Goal: Information Seeking & Learning: Learn about a topic

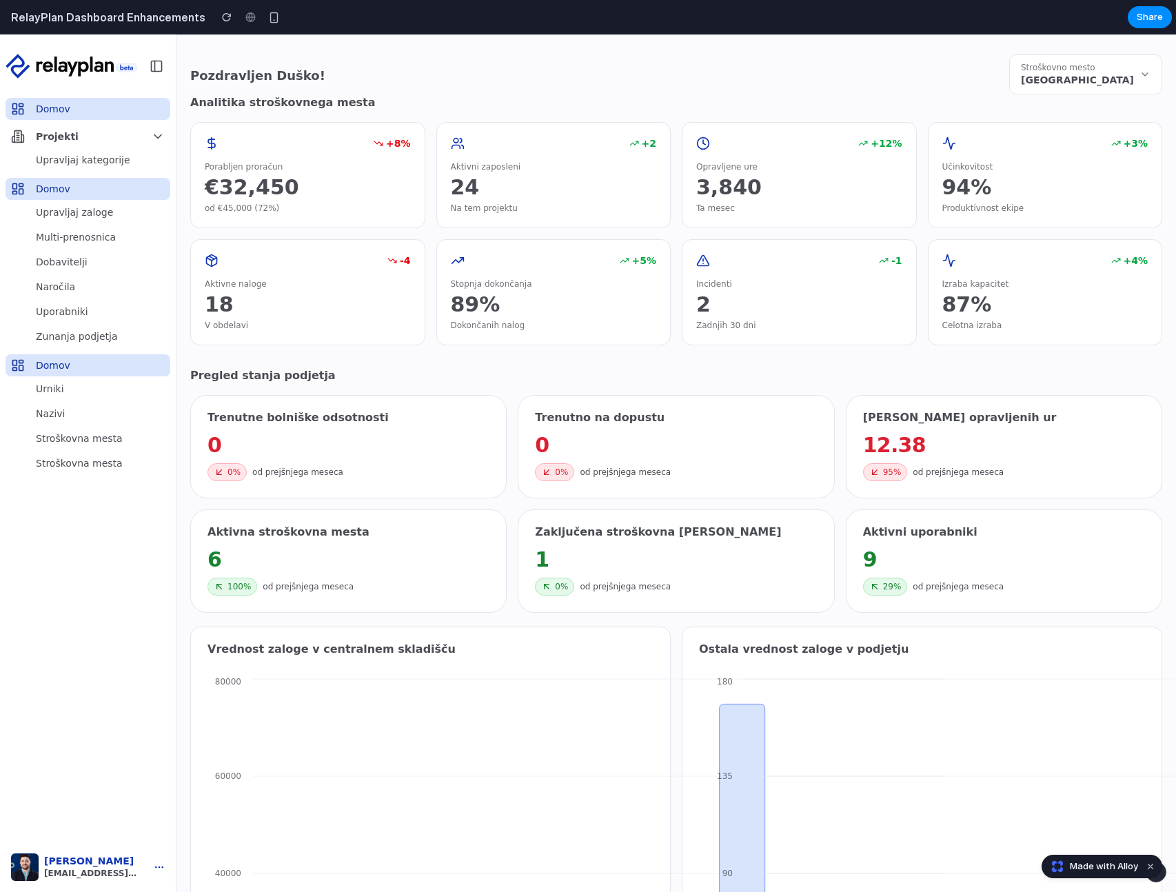
click at [1038, 76] on span "[GEOGRAPHIC_DATA]" at bounding box center [1077, 80] width 113 height 14
click at [1043, 76] on div "Skladišče - [GEOGRAPHIC_DATA] (€45,000) Proizvodnja - [GEOGRAPHIC_DATA] (€120,0…" at bounding box center [588, 462] width 1176 height 857
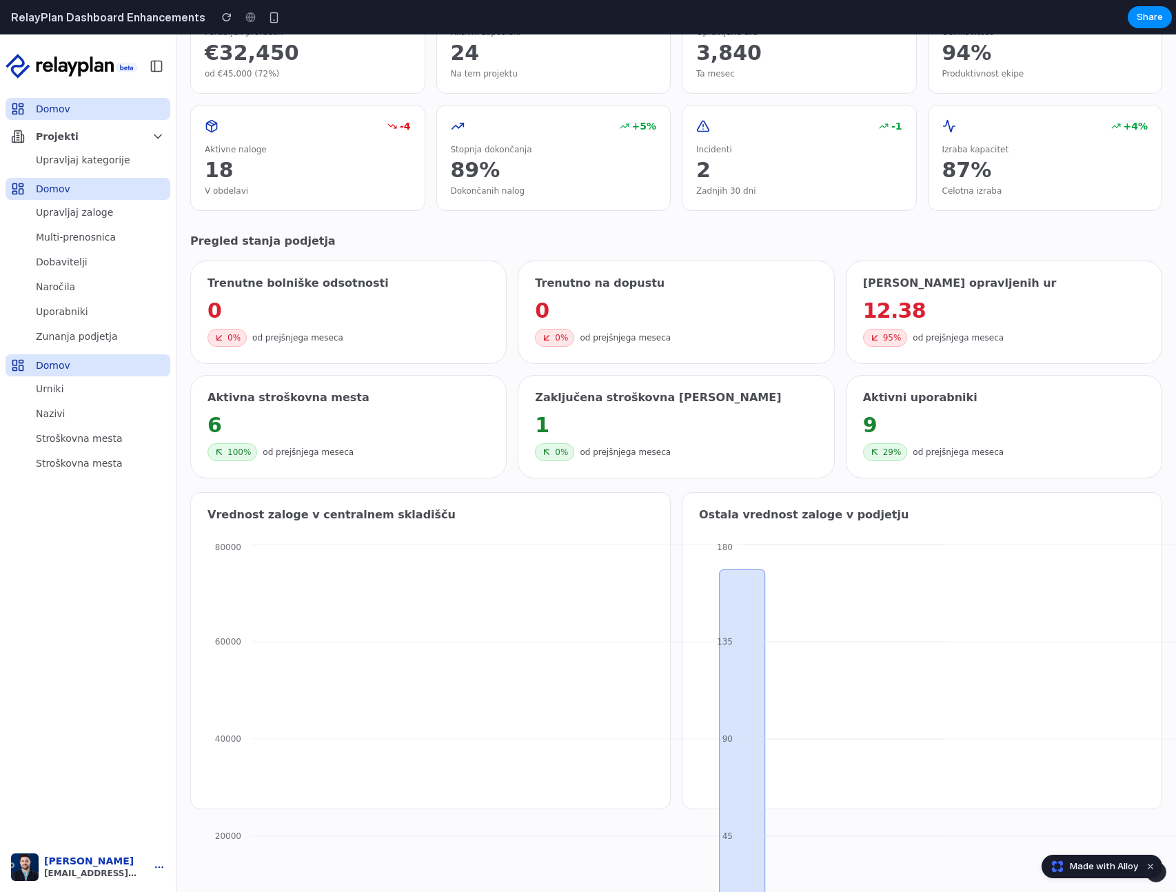
scroll to position [60, 0]
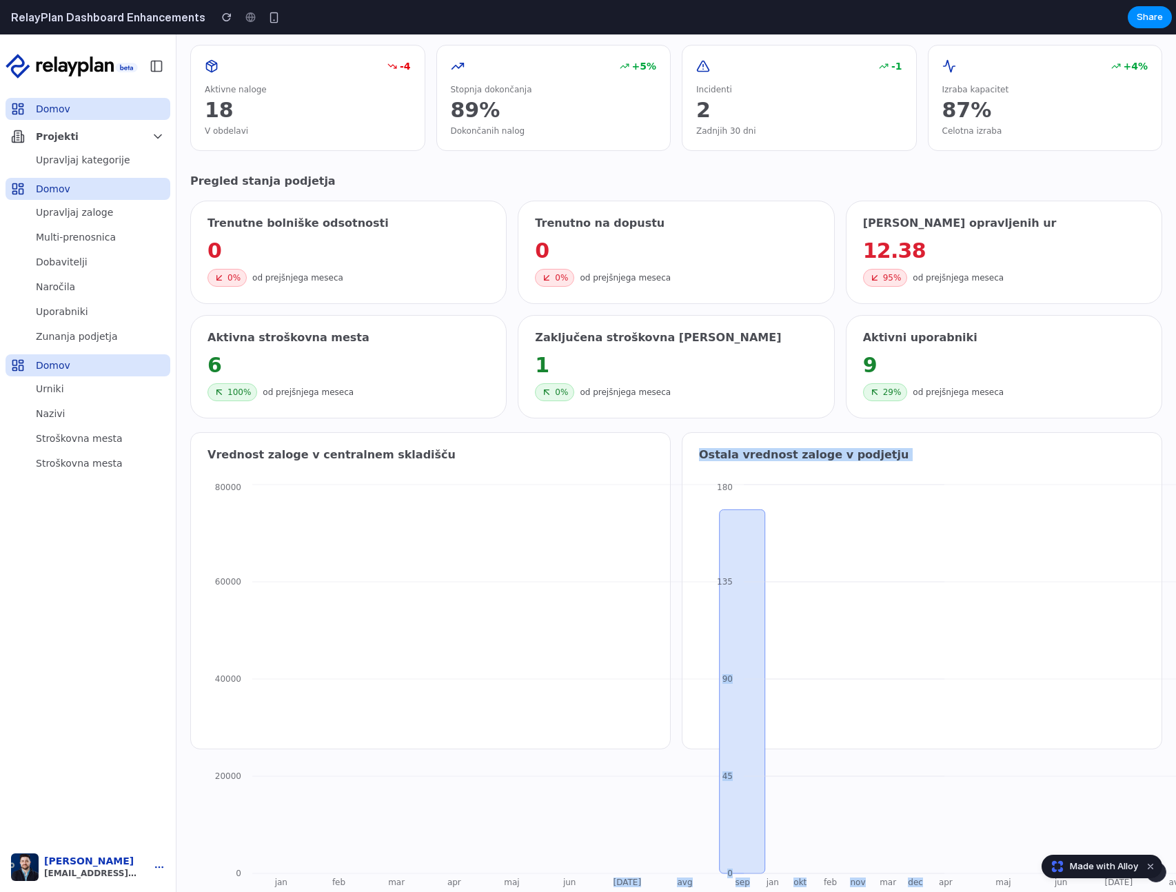
drag, startPoint x: 723, startPoint y: 650, endPoint x: 623, endPoint y: 566, distance: 130.6
click at [622, 569] on div "Vrednost zaloge v centralnem skladišču 0 20000 40000 60000 80000 jan feb mar ap…" at bounding box center [676, 590] width 972 height 317
click at [643, 673] on icon "0 20000 40000 60000 80000 jan feb mar apr maj jun [DATE] avg sep okt nov dec" at bounding box center [577, 689] width 740 height 416
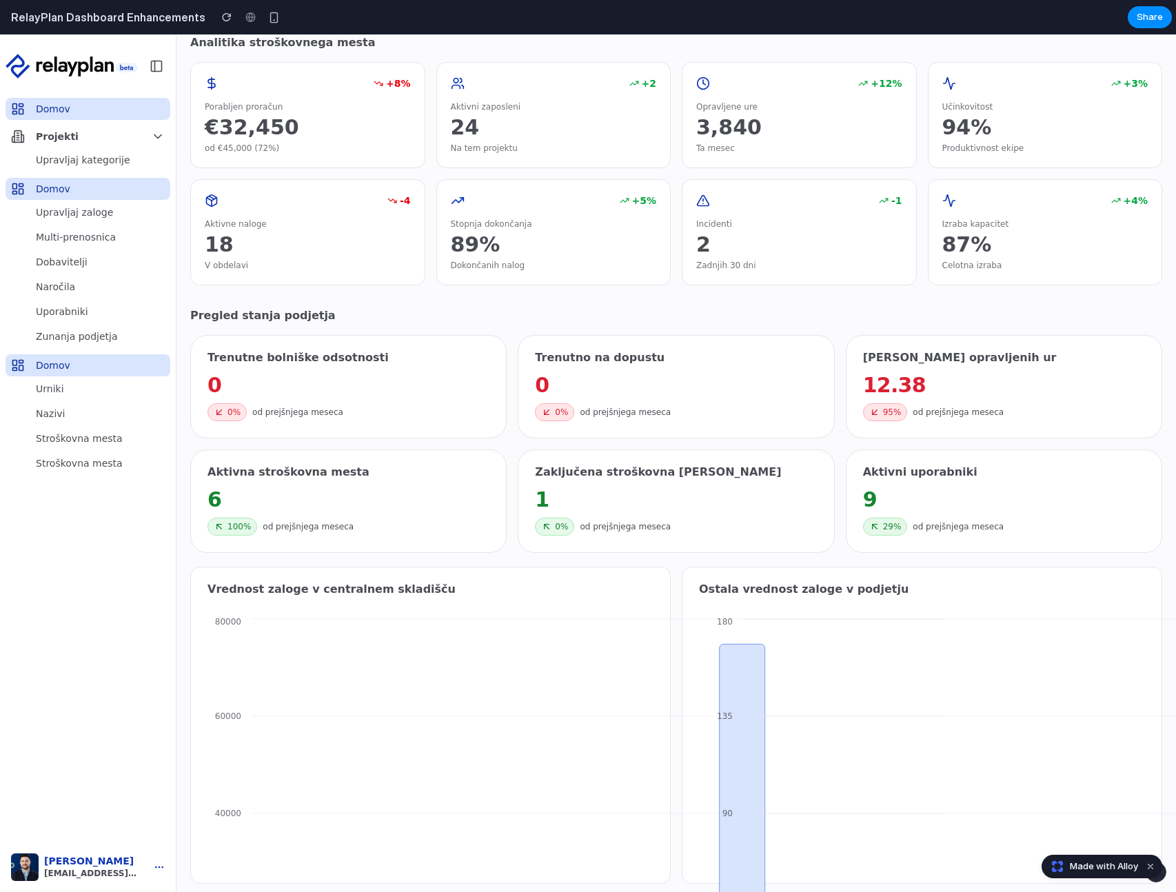
scroll to position [140, 0]
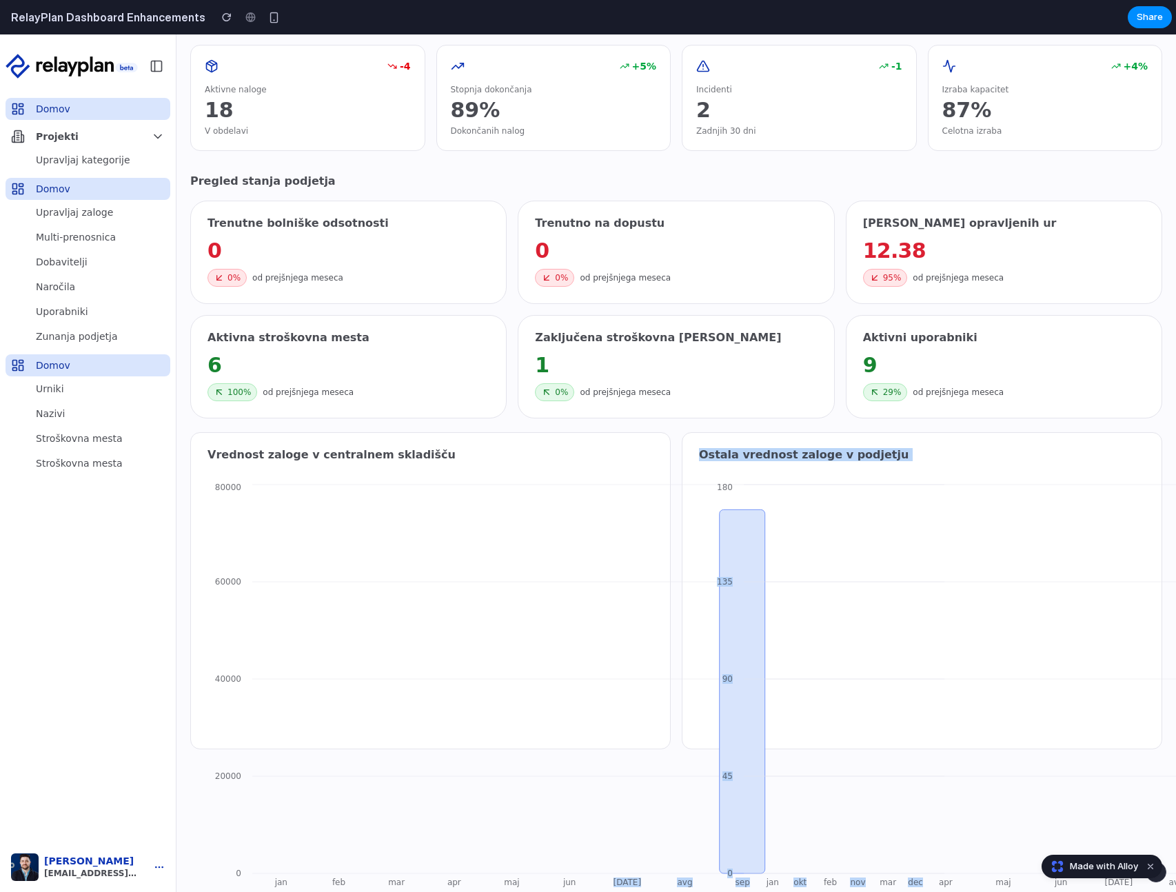
drag, startPoint x: 724, startPoint y: 606, endPoint x: 588, endPoint y: 593, distance: 135.6
click at [589, 593] on div "Vrednost zaloge v centralnem skladišču 0 20000 40000 60000 80000 jan feb mar ap…" at bounding box center [676, 590] width 972 height 317
click at [586, 592] on icon "0 20000 40000 60000 80000 jan feb mar apr maj jun [DATE] avg sep okt nov dec" at bounding box center [577, 689] width 740 height 416
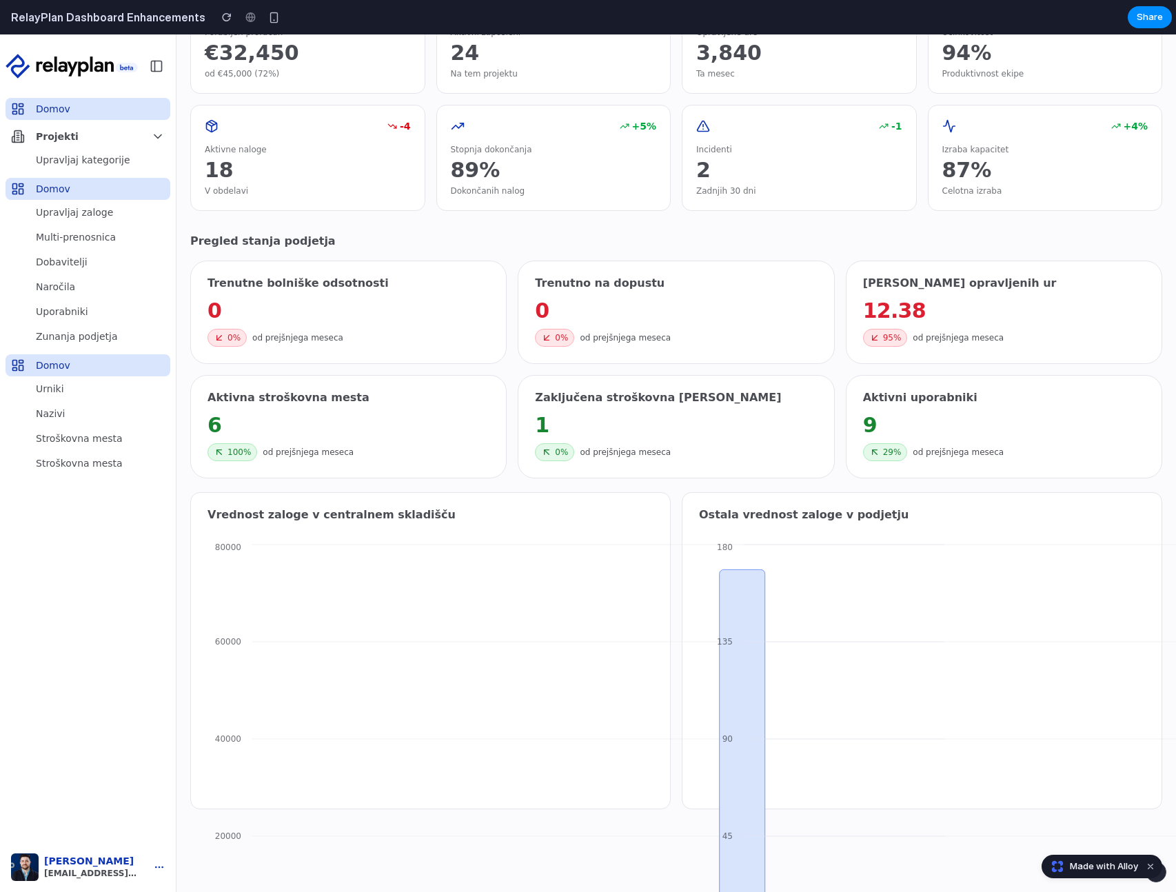
click at [757, 695] on icon "0 45 90 135 180 jan feb mar apr maj jun [DATE] avg sep okt nov dec" at bounding box center [1069, 749] width 740 height 416
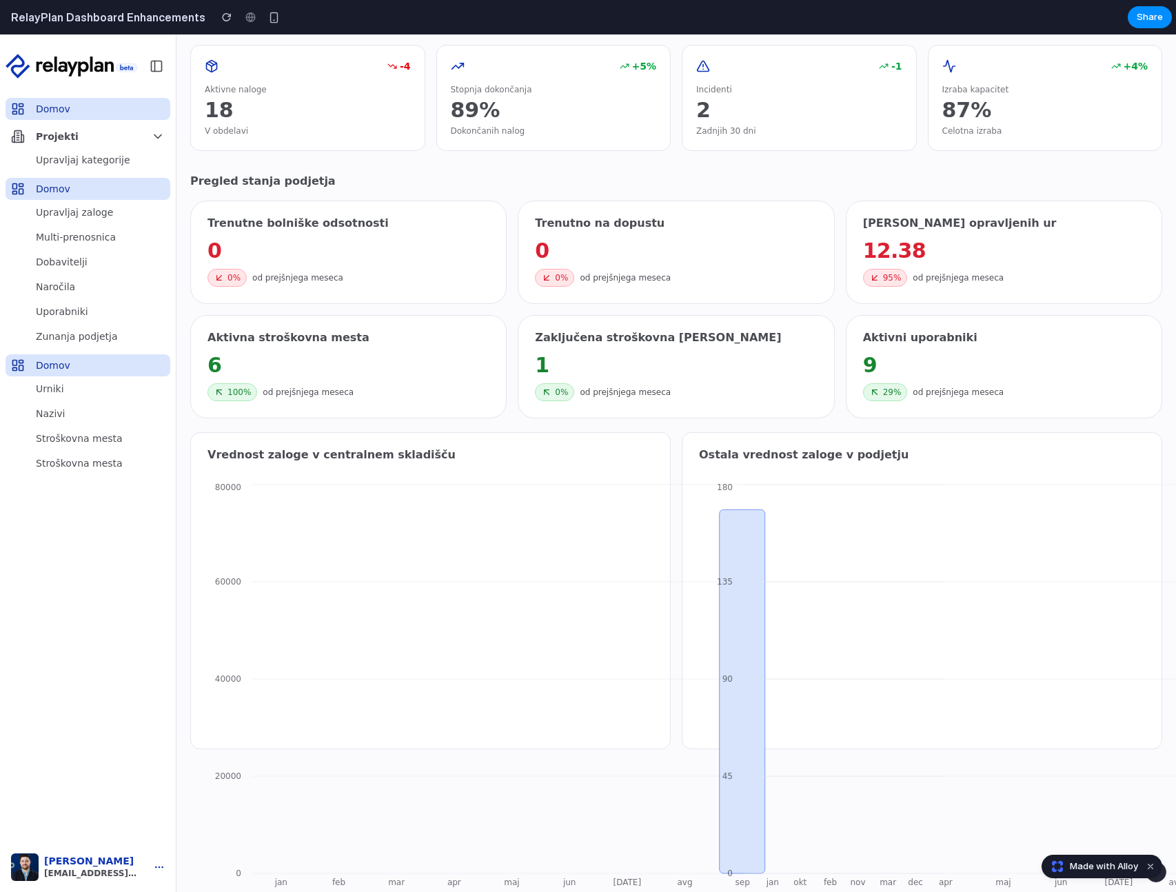
scroll to position [0, 0]
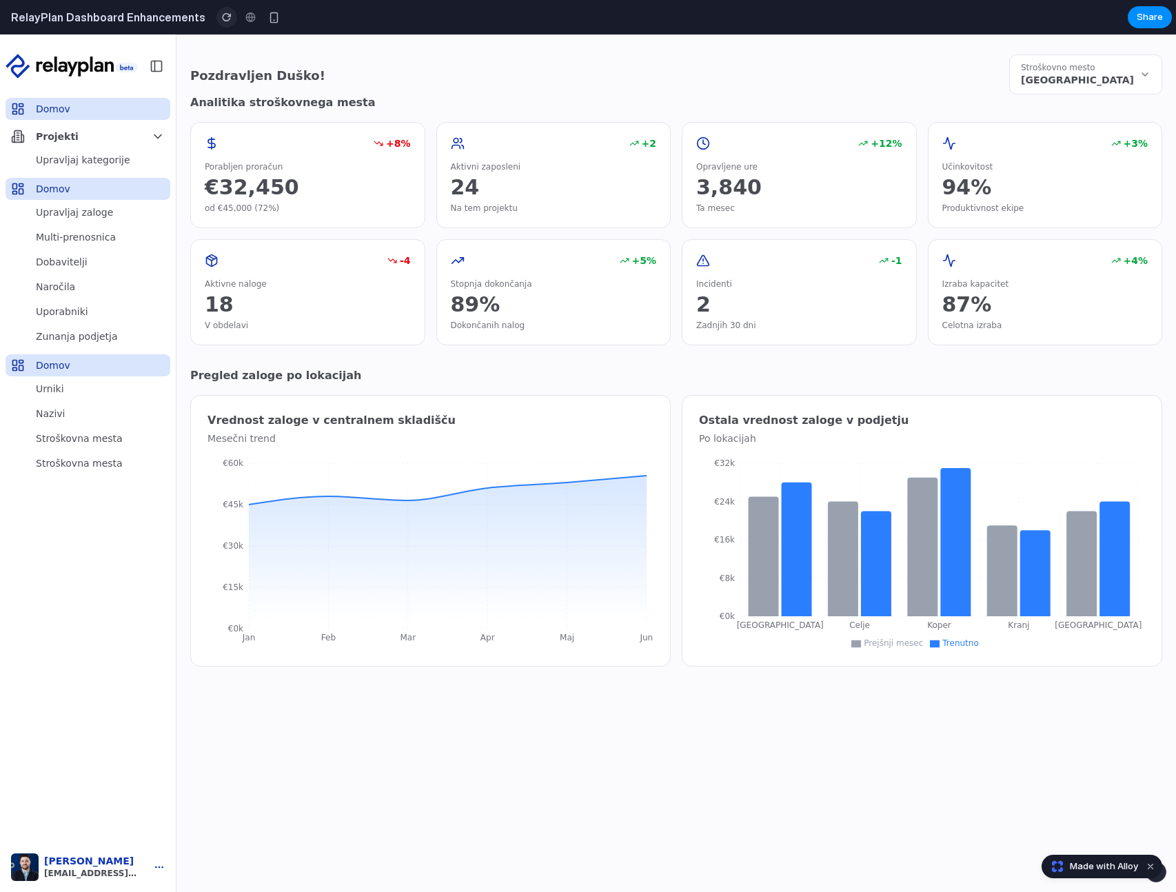
click at [216, 22] on button "button" at bounding box center [226, 17] width 21 height 21
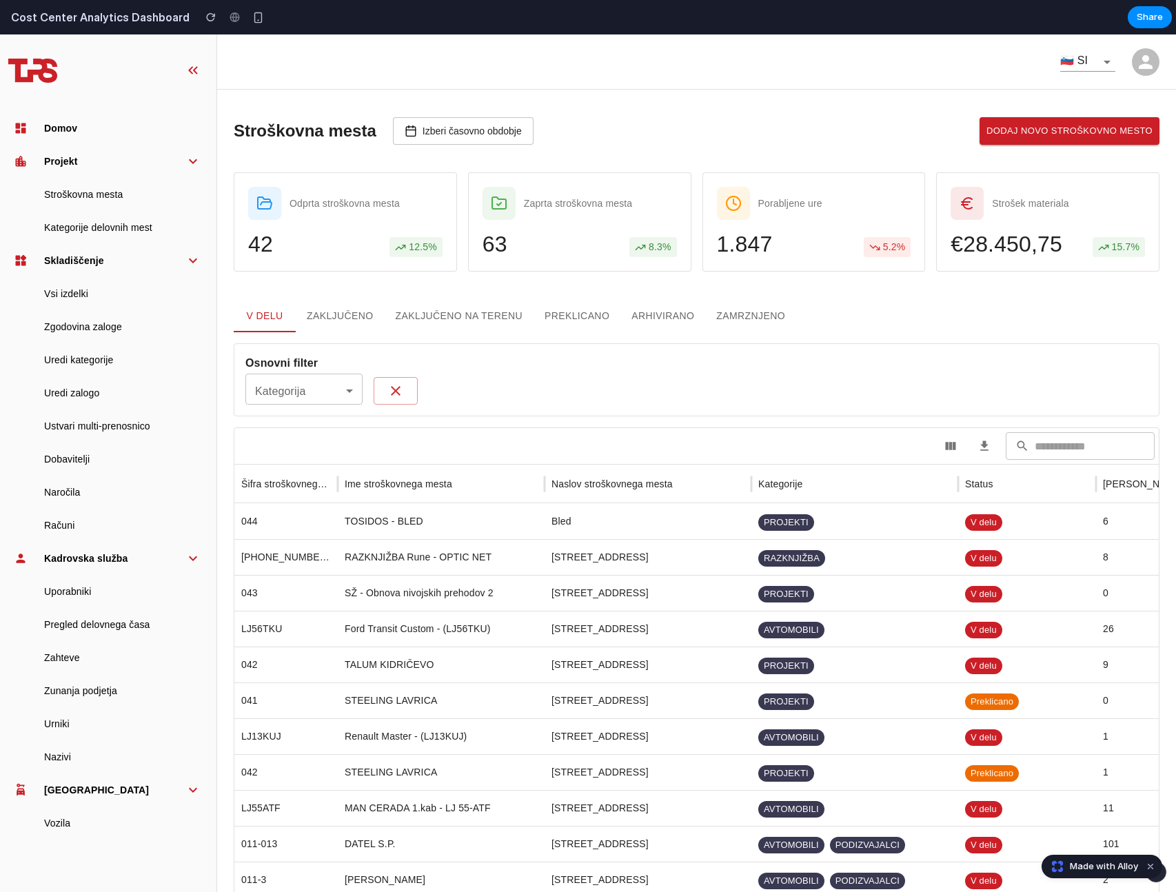
click at [125, 12] on h2 "Cost Center Analytics Dashboard" at bounding box center [98, 17] width 184 height 17
click at [255, 21] on div at bounding box center [257, 17] width 21 height 21
click at [252, 19] on div "button" at bounding box center [258, 18] width 12 height 12
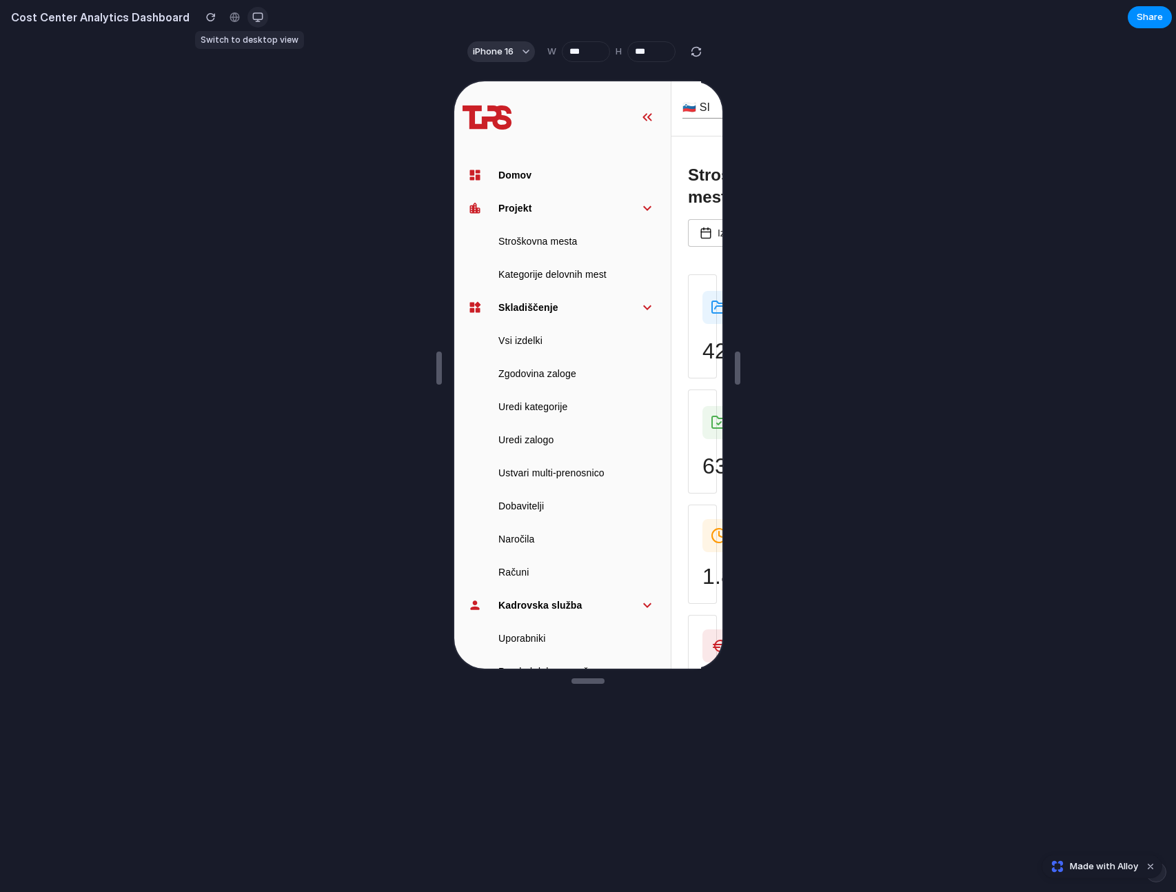
click at [252, 19] on div "button" at bounding box center [257, 17] width 11 height 11
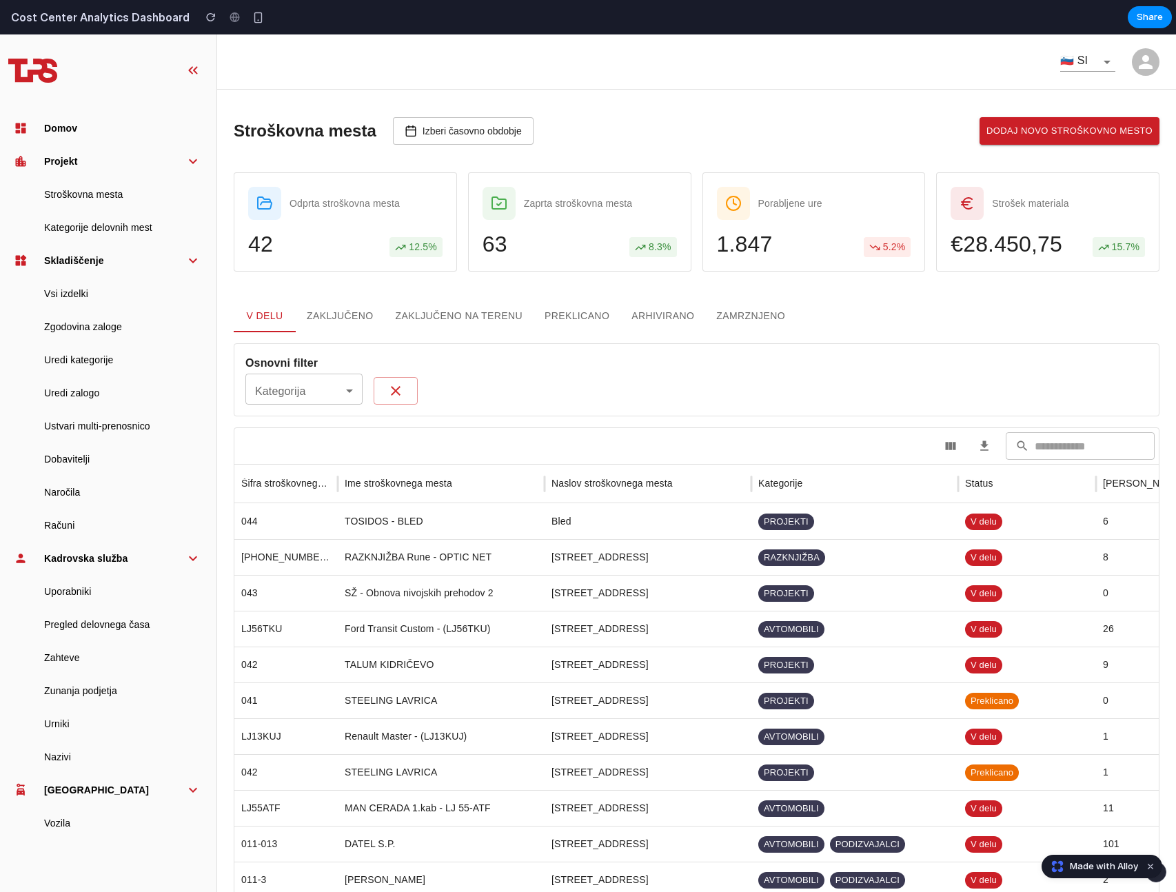
click at [79, 10] on h2 "Cost Center Analytics Dashboard" at bounding box center [98, 17] width 184 height 17
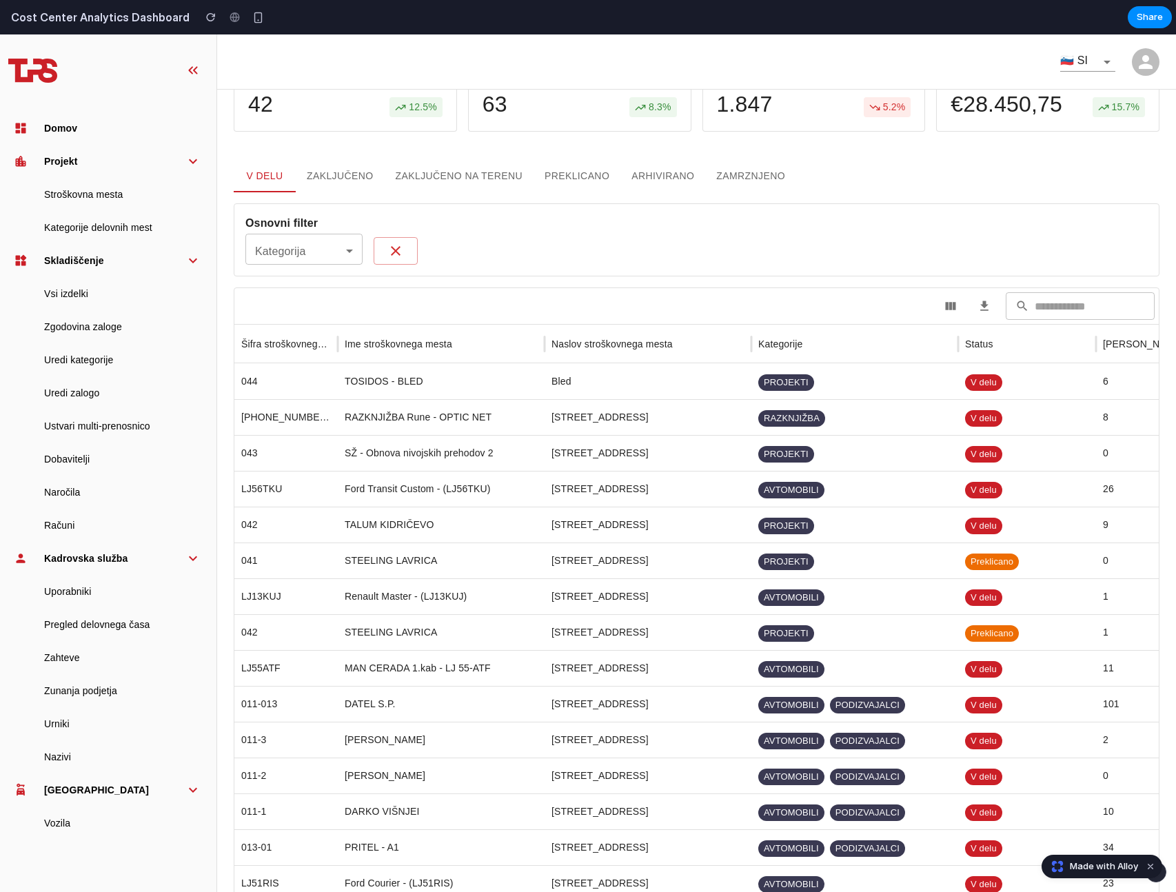
click at [1152, 878] on div "Cost Center Analytics Dashboard Share Made with Alloy" at bounding box center [588, 446] width 1176 height 892
click at [1152, 878] on button "button" at bounding box center [1155, 871] width 21 height 21
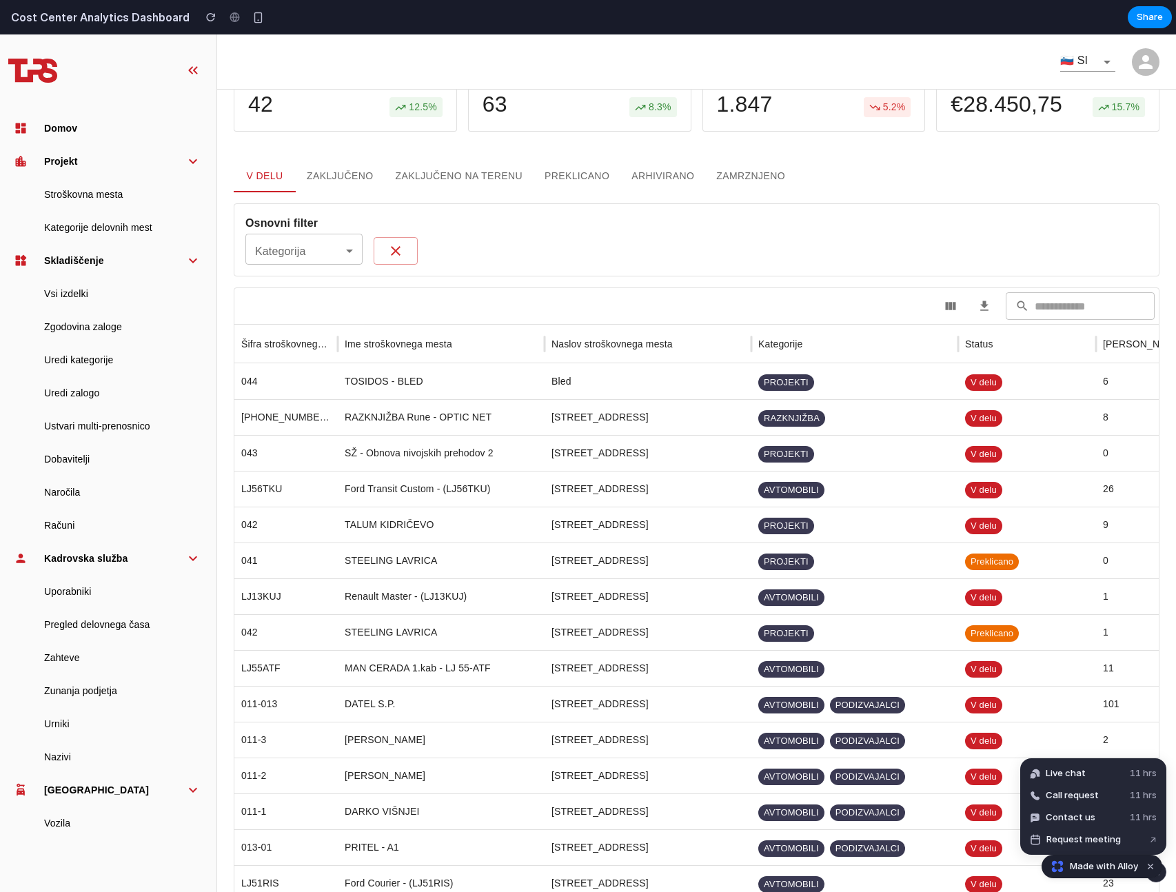
click at [1123, 874] on div "Made with Alloy" at bounding box center [1101, 865] width 121 height 23
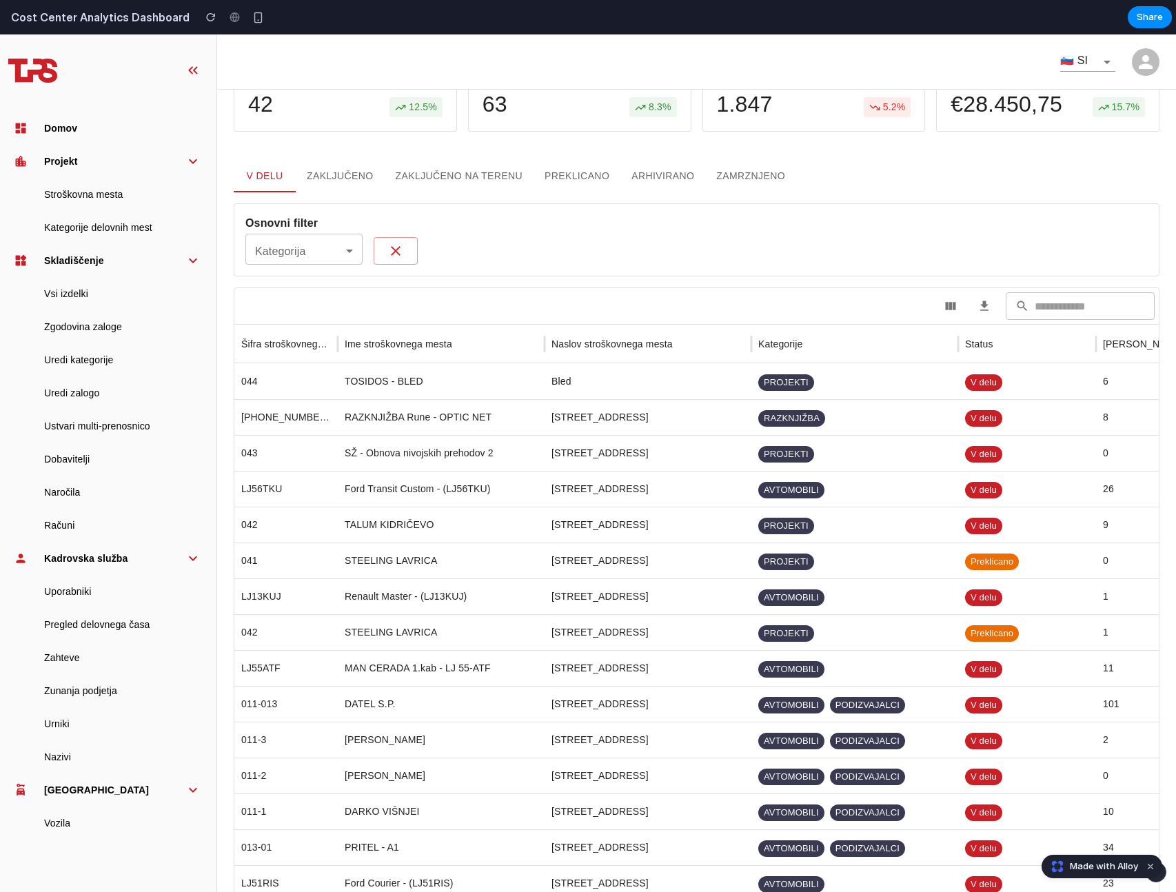
click at [1107, 873] on div "Made with Alloy" at bounding box center [1101, 865] width 121 height 23
click at [1105, 870] on span "Made with Alloy" at bounding box center [1103, 866] width 68 height 14
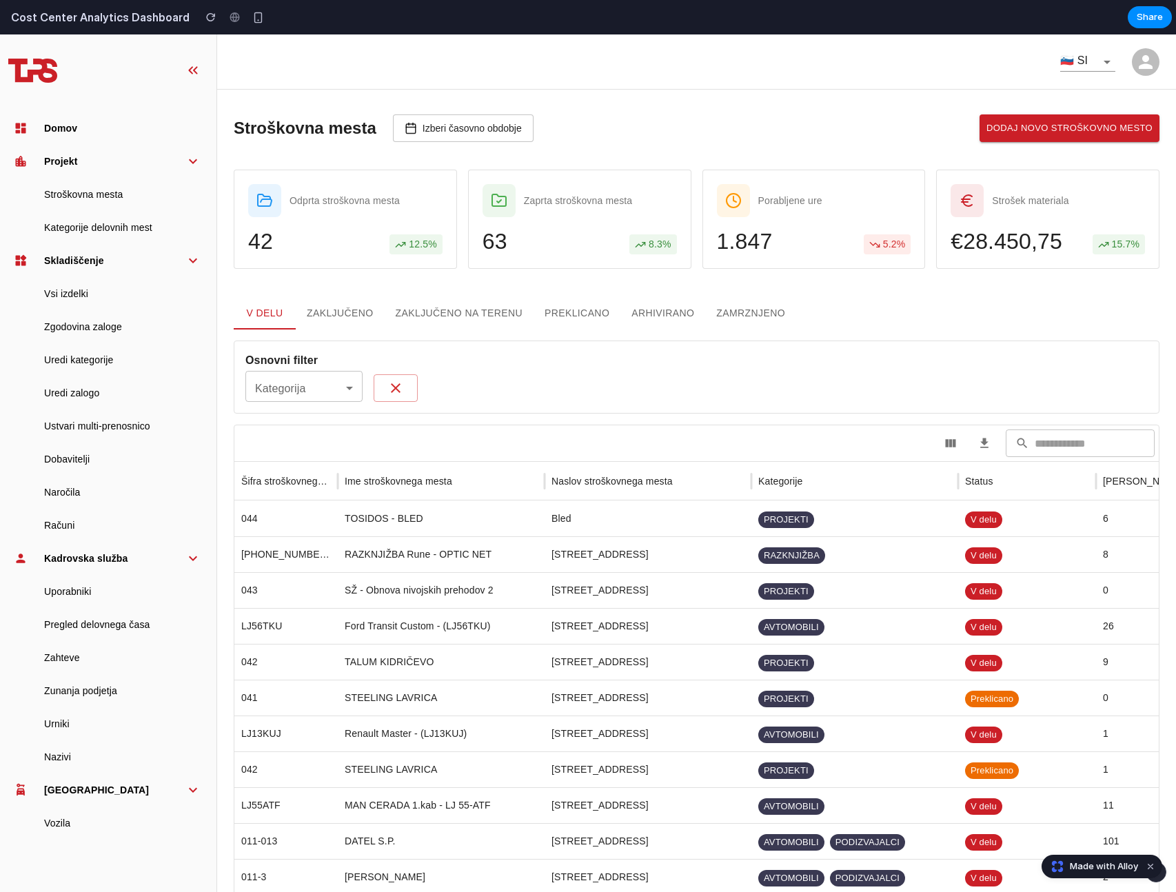
scroll to position [0, 0]
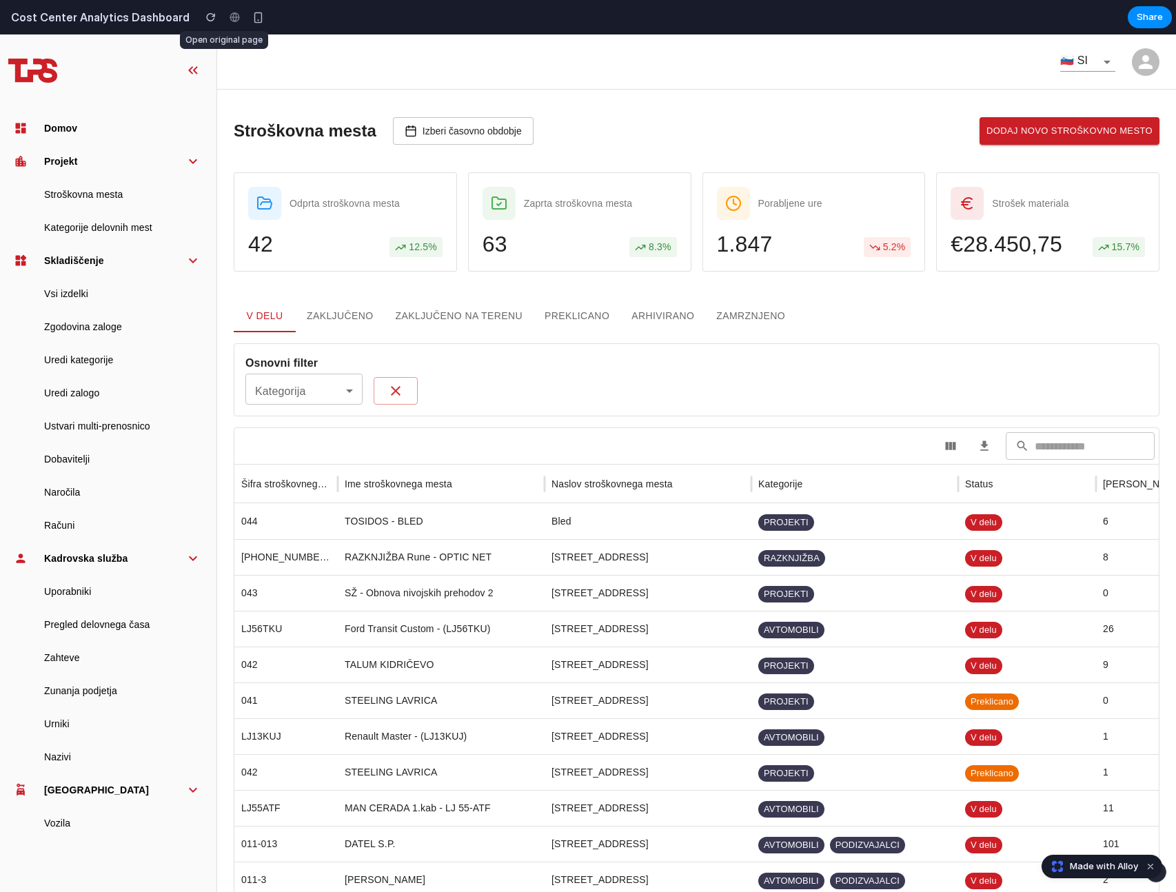
click at [224, 17] on div at bounding box center [234, 17] width 21 height 21
click at [252, 17] on div "button" at bounding box center [258, 18] width 12 height 12
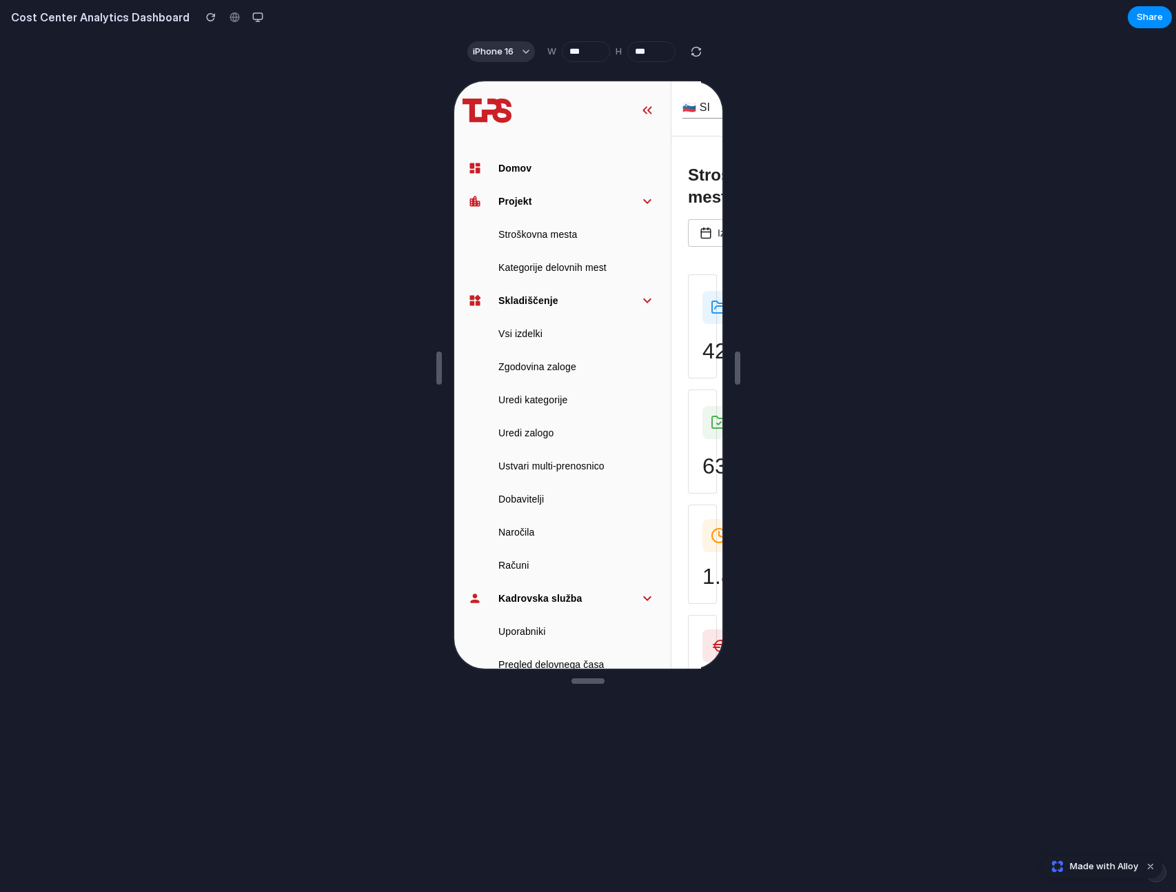
scroll to position [14, 0]
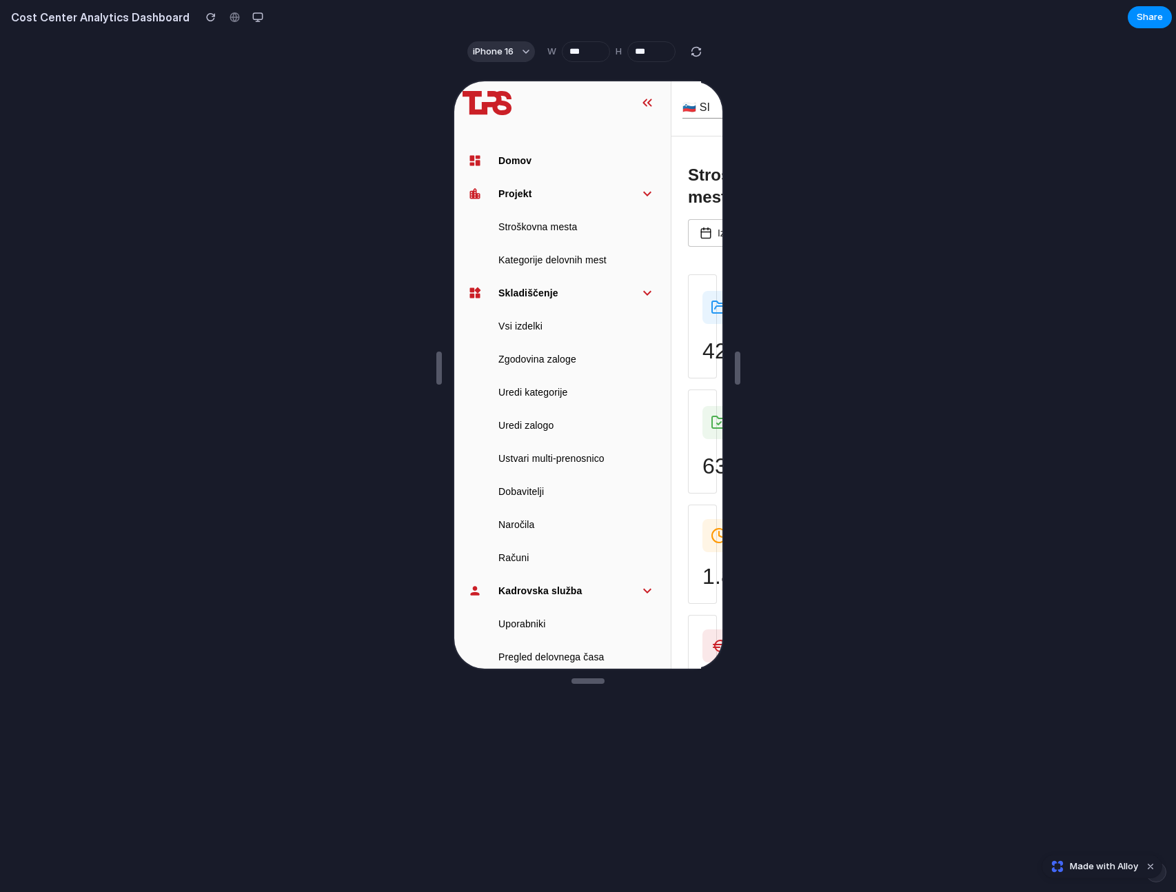
click at [637, 121] on div at bounding box center [560, 101] width 217 height 72
click at [646, 108] on icon "button" at bounding box center [645, 101] width 21 height 17
click at [643, 102] on icon "button" at bounding box center [645, 101] width 21 height 17
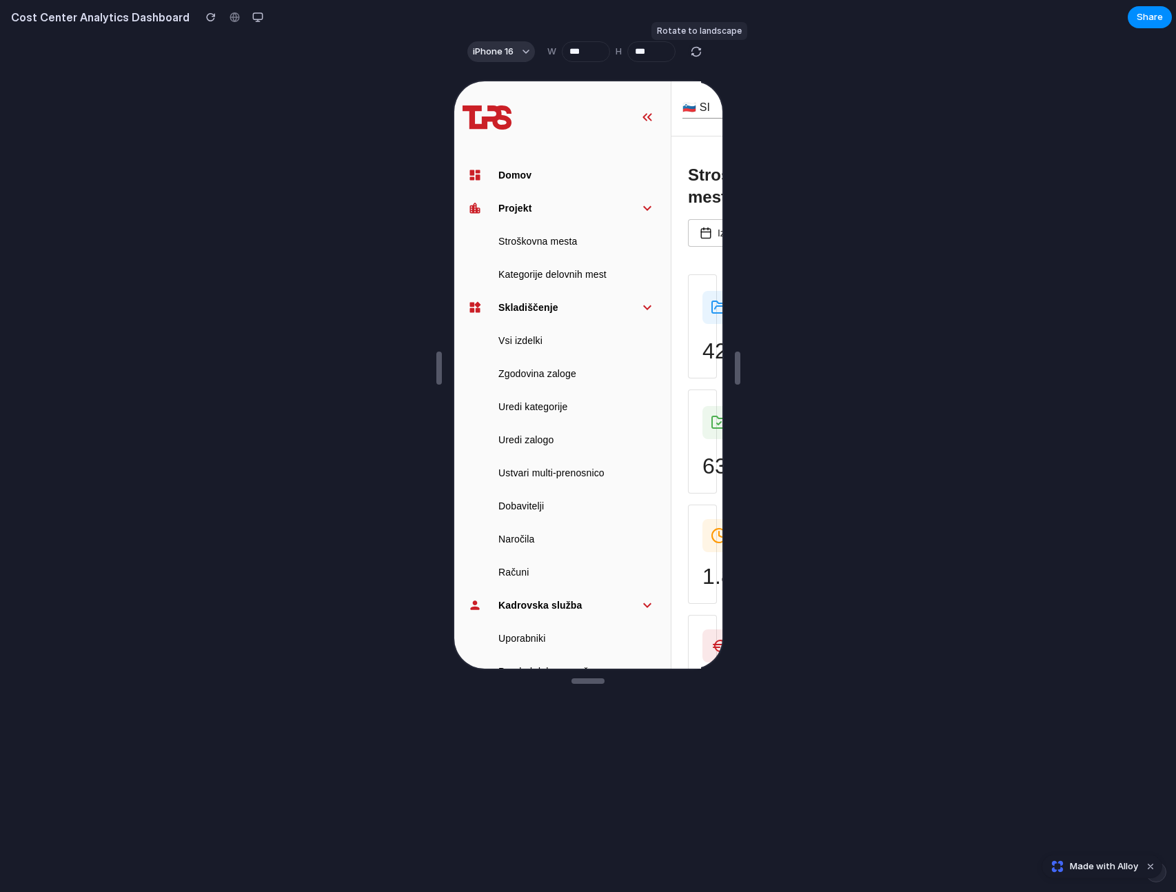
click at [699, 50] on div "button" at bounding box center [696, 51] width 12 height 12
type input "***"
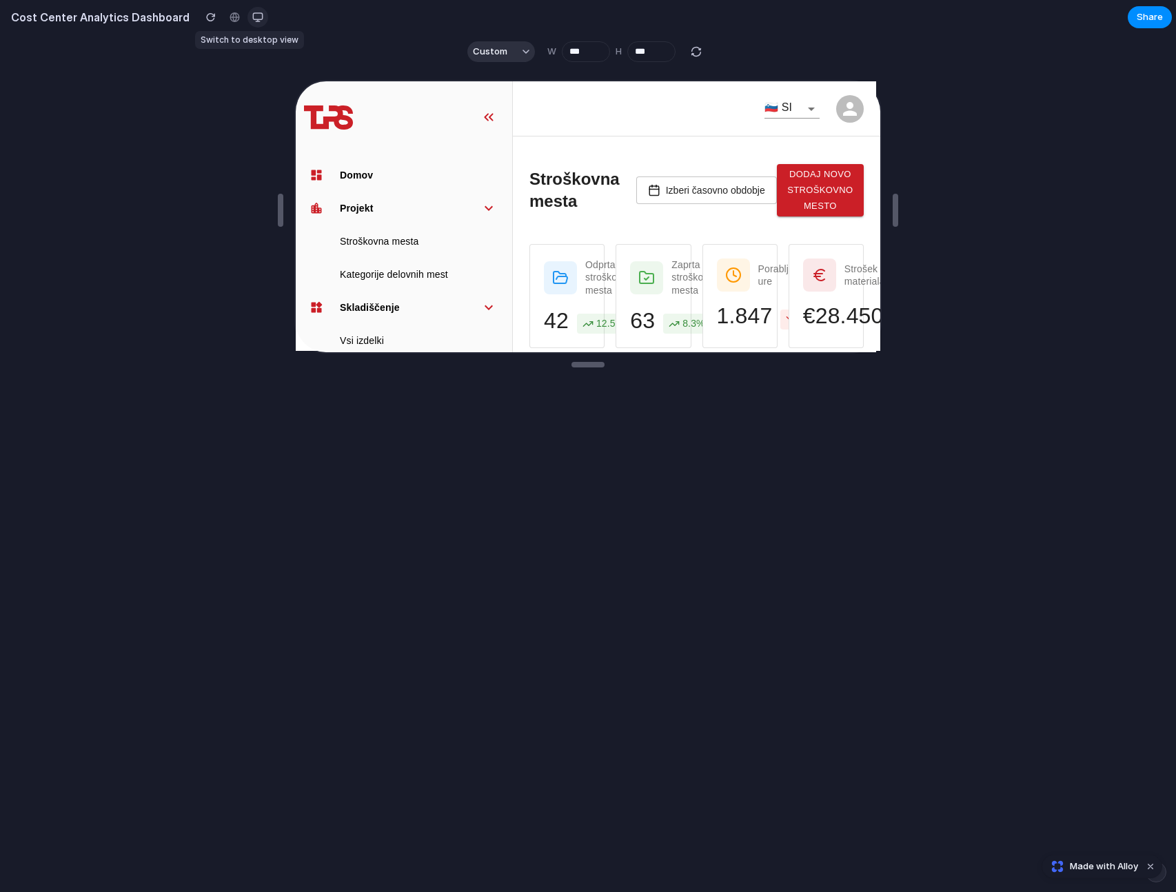
click at [247, 24] on button "button" at bounding box center [257, 17] width 21 height 21
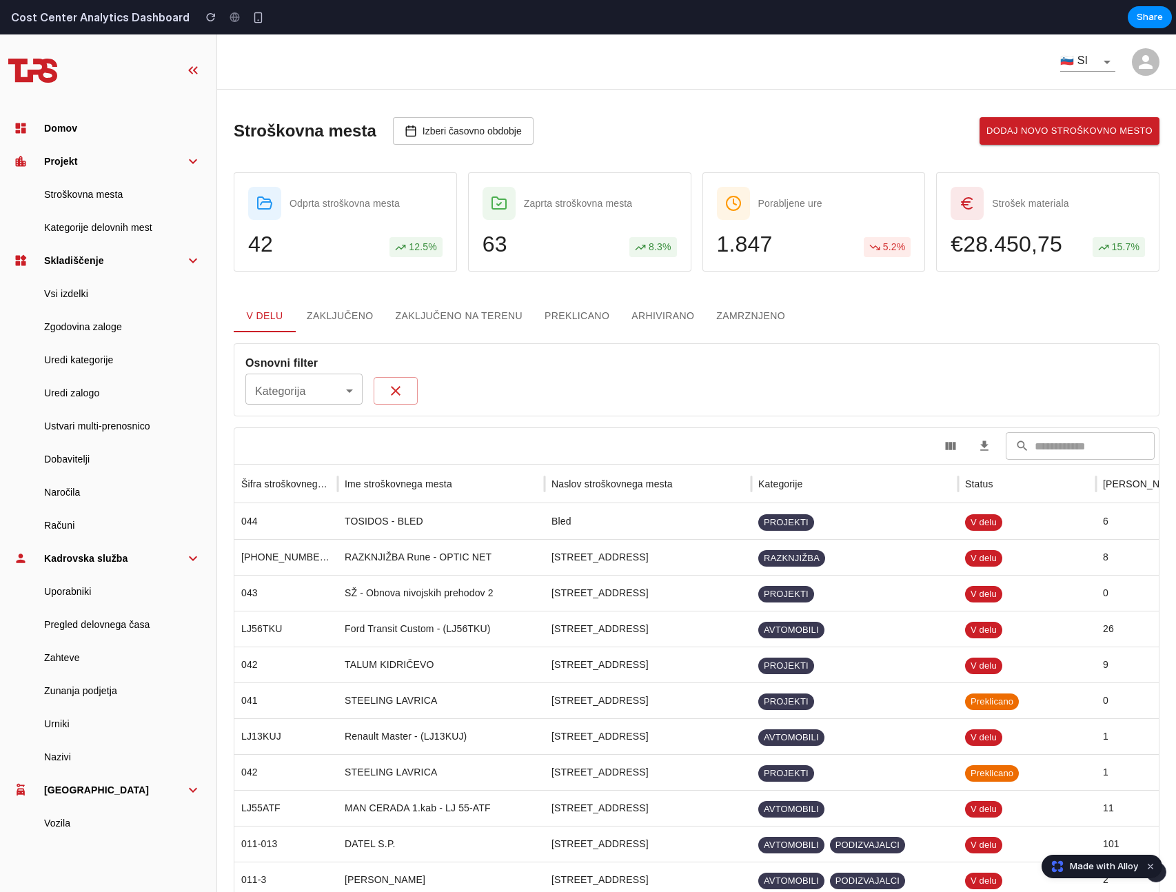
click at [950, 207] on div at bounding box center [966, 203] width 33 height 33
click at [950, 205] on div at bounding box center [966, 203] width 33 height 33
drag, startPoint x: 954, startPoint y: 201, endPoint x: 944, endPoint y: 214, distance: 16.8
click at [950, 214] on div at bounding box center [966, 203] width 33 height 33
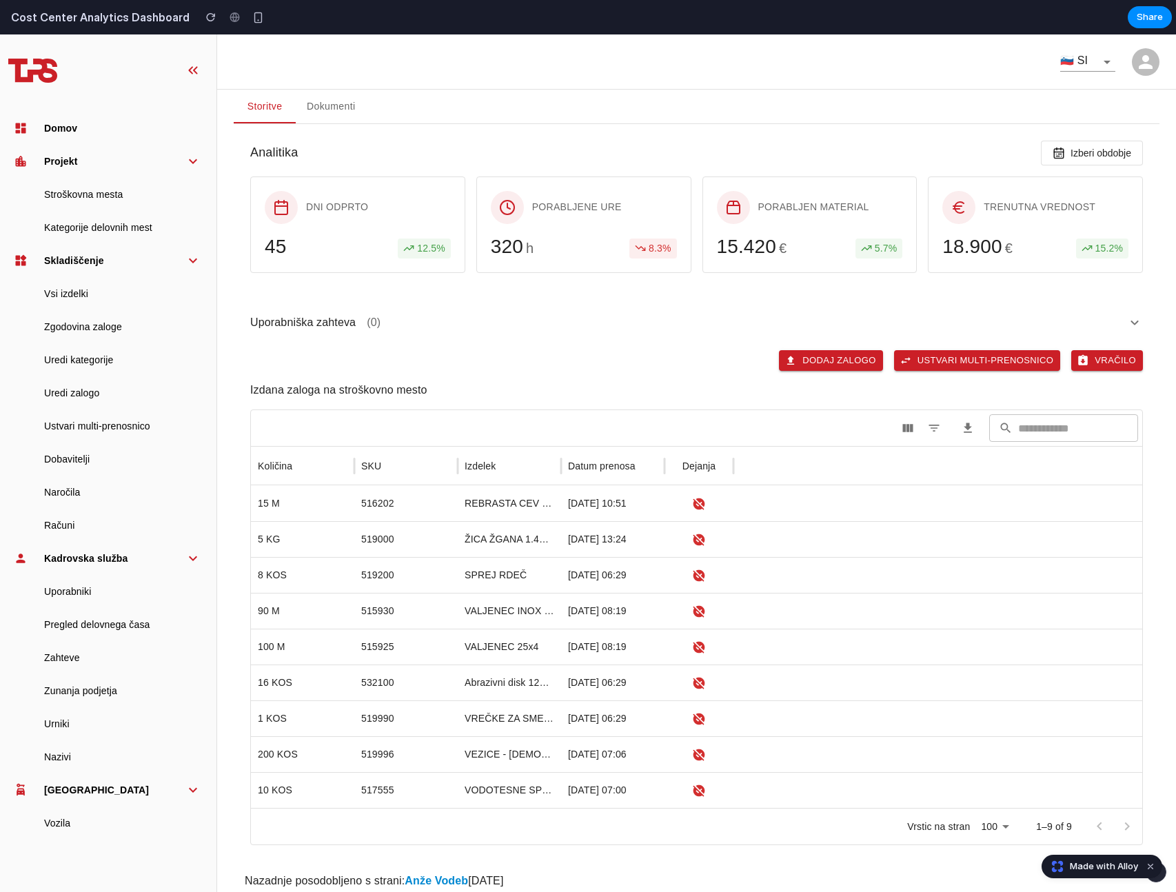
scroll to position [136, 0]
